Goal: Find specific page/section: Find specific page/section

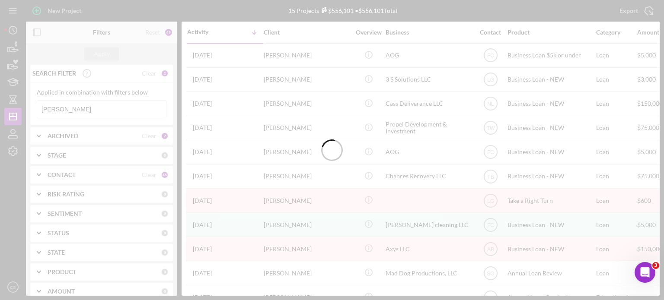
click at [80, 108] on div at bounding box center [332, 150] width 664 height 300
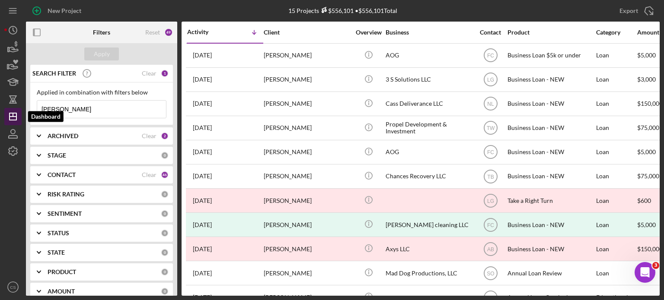
drag, startPoint x: 79, startPoint y: 108, endPoint x: 6, endPoint y: 108, distance: 73.0
click at [6, 108] on div "New Project 15 Projects $556,101 • $556,101 Total [PERSON_NAME] Export Icon/Exp…" at bounding box center [331, 148] width 655 height 296
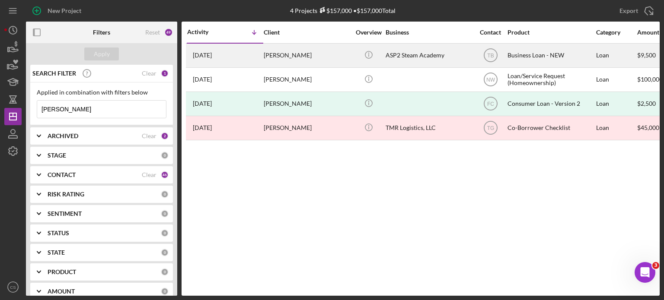
type input "[PERSON_NAME]"
click at [207, 53] on time "[DATE]" at bounding box center [202, 55] width 19 height 7
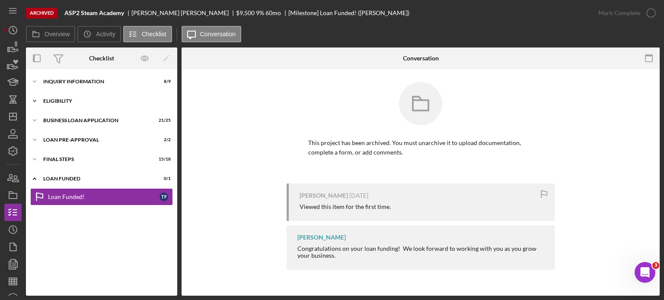
click at [36, 100] on icon "Icon/Expander" at bounding box center [34, 100] width 17 height 17
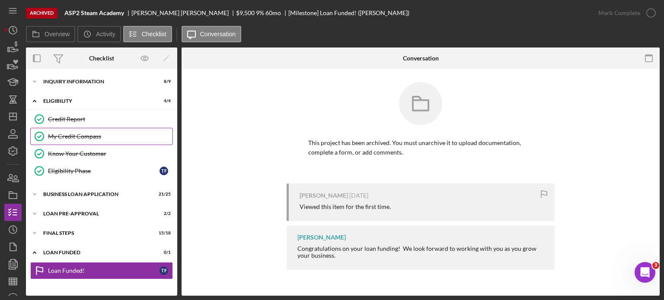
click at [57, 131] on link "My Credit Compass My Credit Compass" at bounding box center [101, 136] width 143 height 17
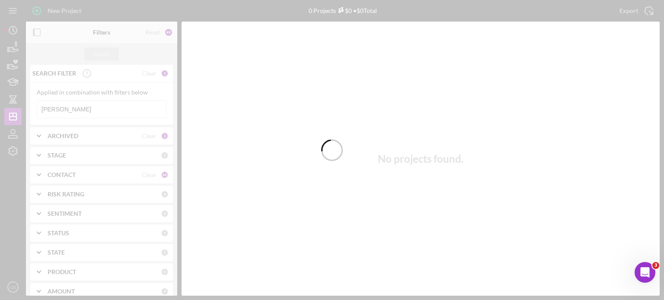
click at [81, 109] on div at bounding box center [332, 150] width 664 height 300
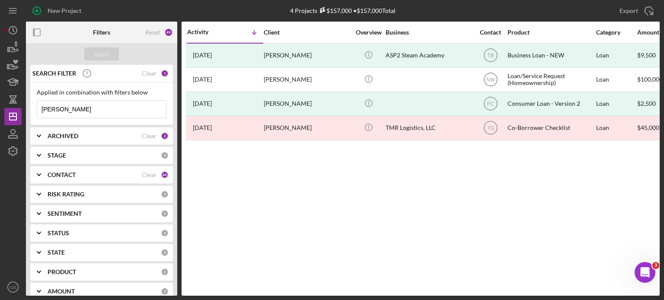
drag, startPoint x: 66, startPoint y: 109, endPoint x: 38, endPoint y: 110, distance: 28.1
click at [38, 110] on input "[PERSON_NAME]" at bounding box center [101, 109] width 129 height 17
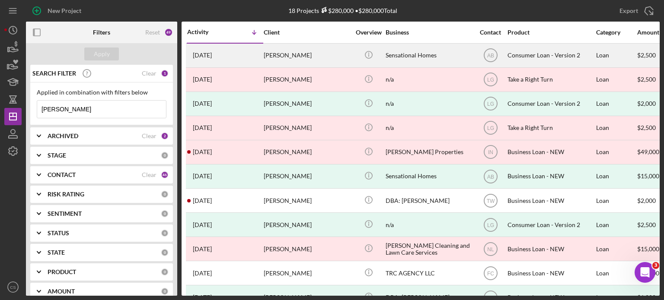
type input "[PERSON_NAME]"
click at [208, 54] on time "[DATE]" at bounding box center [202, 55] width 19 height 7
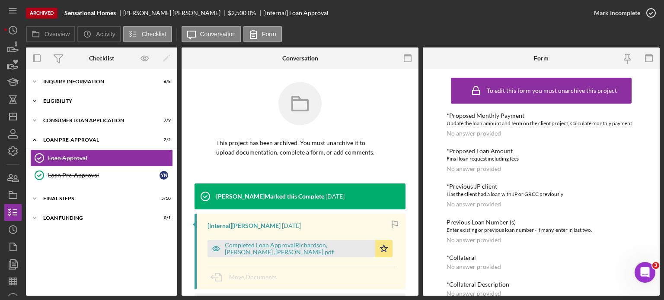
click at [36, 101] on icon "Icon/Expander" at bounding box center [34, 100] width 17 height 17
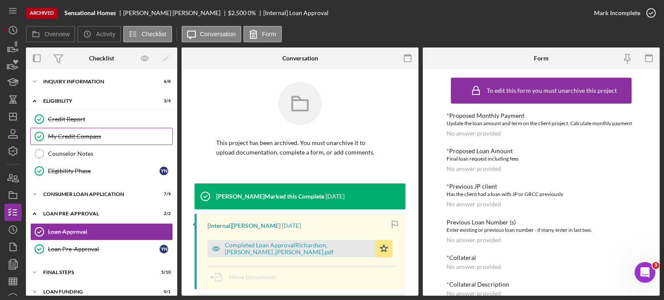
click at [47, 132] on icon "My Credit Compass" at bounding box center [40, 137] width 22 height 22
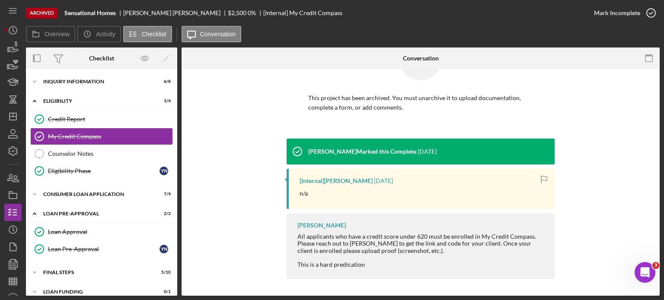
scroll to position [2, 0]
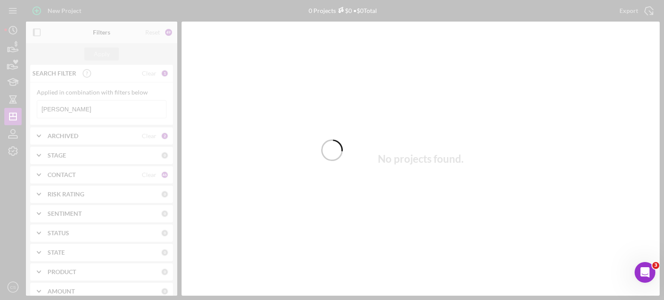
click at [66, 105] on div at bounding box center [332, 150] width 664 height 300
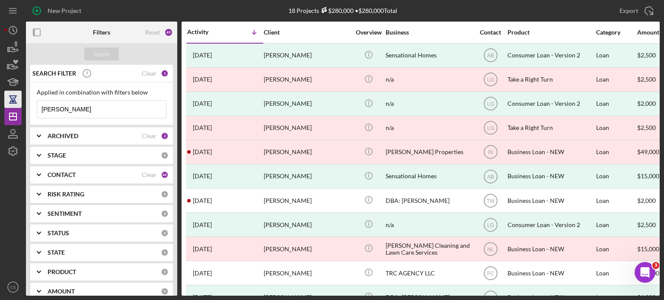
drag, startPoint x: 67, startPoint y: 104, endPoint x: 18, endPoint y: 106, distance: 49.7
click at [18, 106] on div "New Project 18 Projects $280,000 • $280,000 Total [PERSON_NAME] Export Icon/Exp…" at bounding box center [331, 148] width 655 height 296
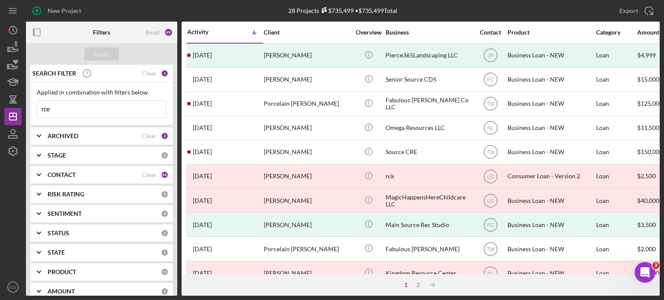
drag, startPoint x: 62, startPoint y: 110, endPoint x: 37, endPoint y: 104, distance: 25.4
click at [37, 104] on input "rce" at bounding box center [101, 109] width 129 height 17
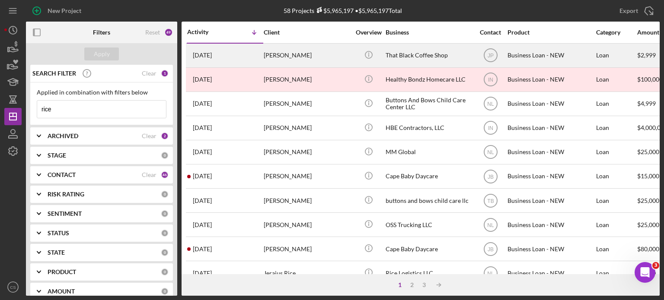
type input "rice"
click at [212, 57] on time "[DATE]" at bounding box center [202, 55] width 19 height 7
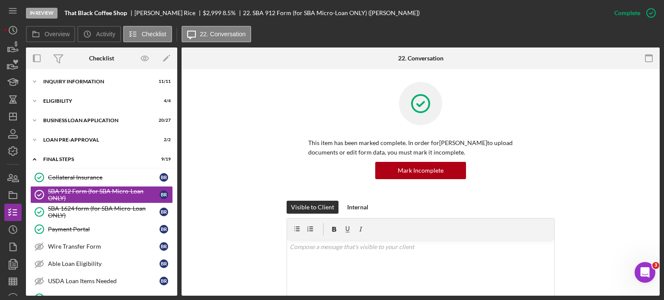
scroll to position [11, 0]
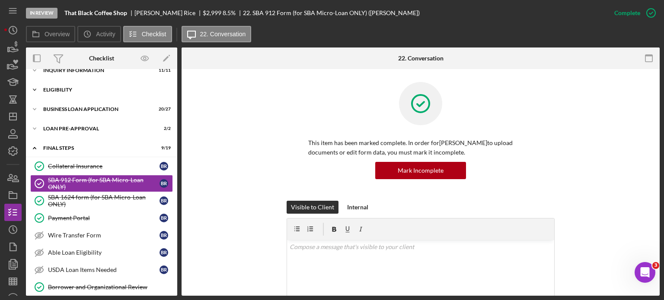
click at [37, 90] on icon "Icon/Expander" at bounding box center [34, 89] width 17 height 17
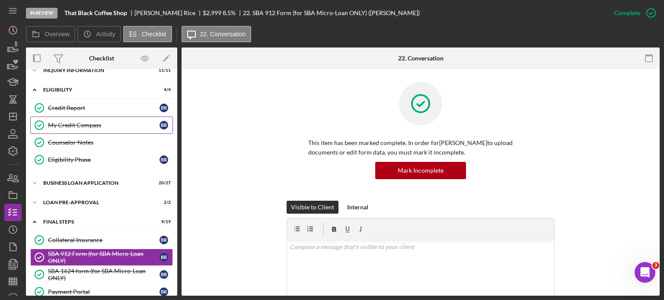
click at [52, 122] on div "My Credit Compass" at bounding box center [103, 125] width 111 height 7
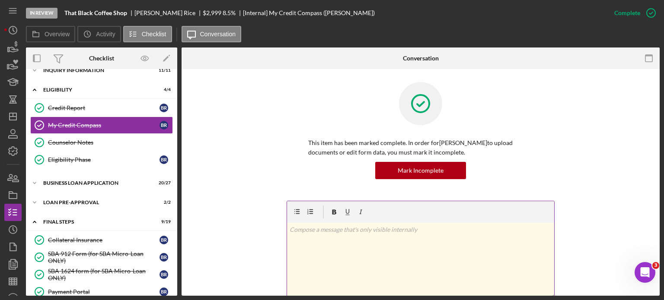
scroll to position [86, 0]
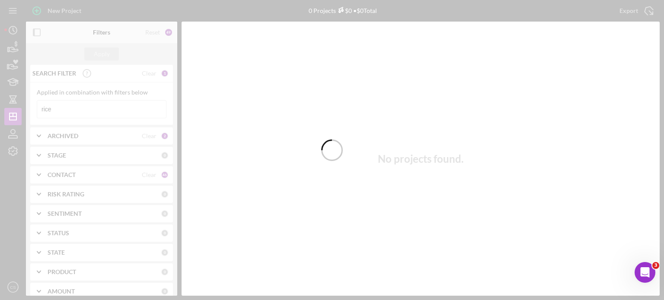
click at [65, 108] on div at bounding box center [332, 150] width 664 height 300
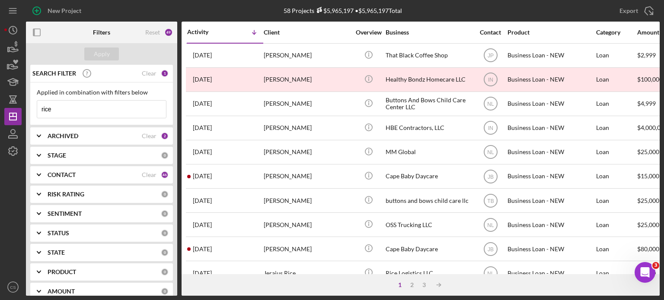
drag, startPoint x: 65, startPoint y: 108, endPoint x: 29, endPoint y: 105, distance: 36.0
click at [29, 105] on div "SEARCH FILTER Clear 1 Applied in combination with filters below rice Icon/Menu …" at bounding box center [101, 180] width 151 height 231
click at [103, 56] on div "Apply" at bounding box center [102, 54] width 16 height 13
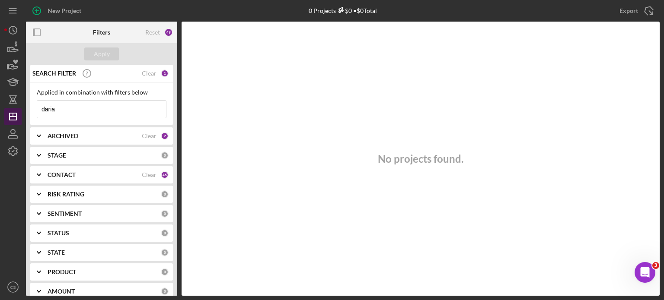
drag, startPoint x: 61, startPoint y: 108, endPoint x: 10, endPoint y: 110, distance: 50.6
click at [11, 109] on div "New Project 0 Projects $0 • $0 Total rice Export Icon/Export Filters Reset 49 A…" at bounding box center [331, 148] width 655 height 296
type input "[PERSON_NAME]"
click at [93, 53] on button "Apply" at bounding box center [101, 54] width 35 height 13
